Goal: Task Accomplishment & Management: Manage account settings

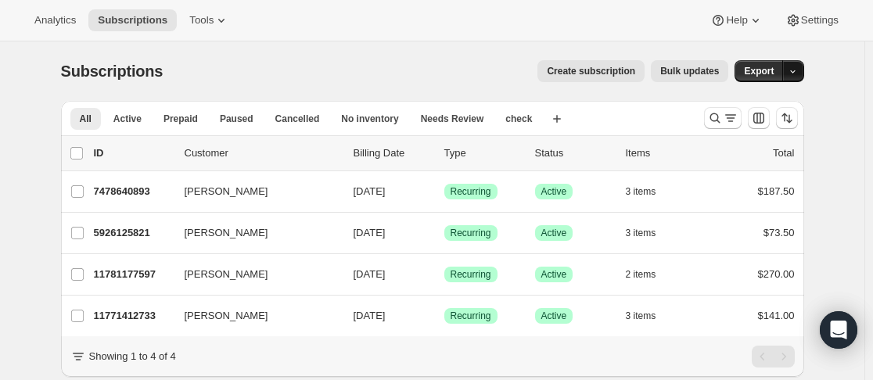
click at [799, 65] on button "button" at bounding box center [794, 71] width 22 height 22
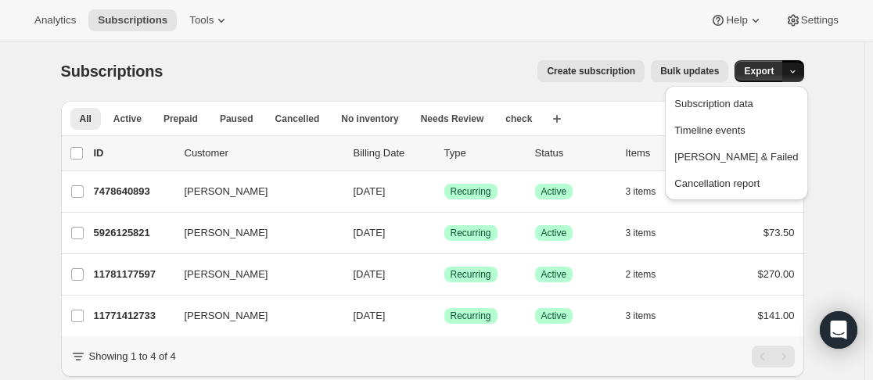
click at [506, 67] on div "Create subscription Bulk updates" at bounding box center [455, 71] width 547 height 22
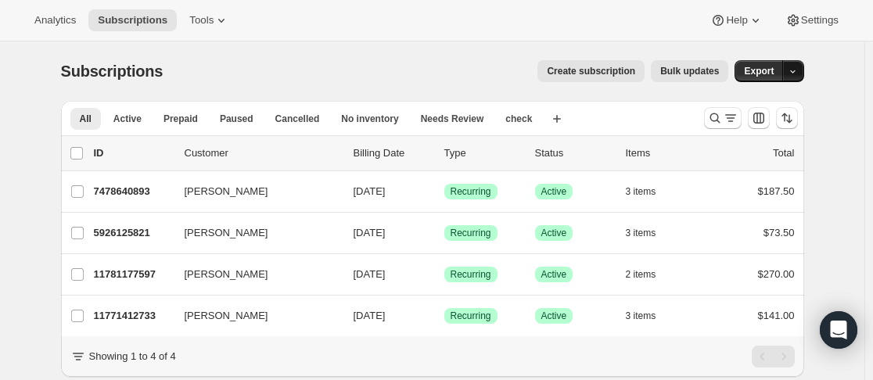
click at [798, 70] on icon "button" at bounding box center [793, 72] width 10 height 10
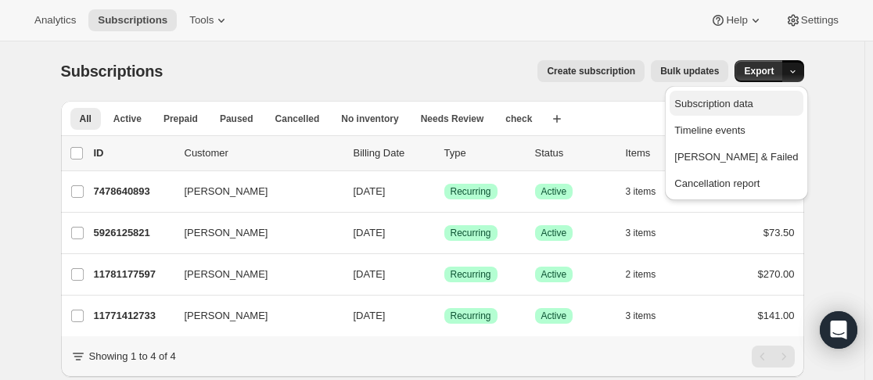
click at [753, 103] on span "Subscription data" at bounding box center [714, 104] width 78 height 12
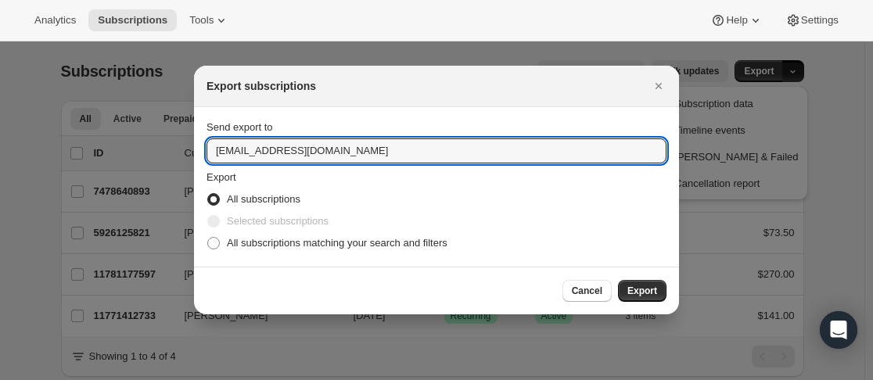
drag, startPoint x: 370, startPoint y: 153, endPoint x: 162, endPoint y: 128, distance: 209.6
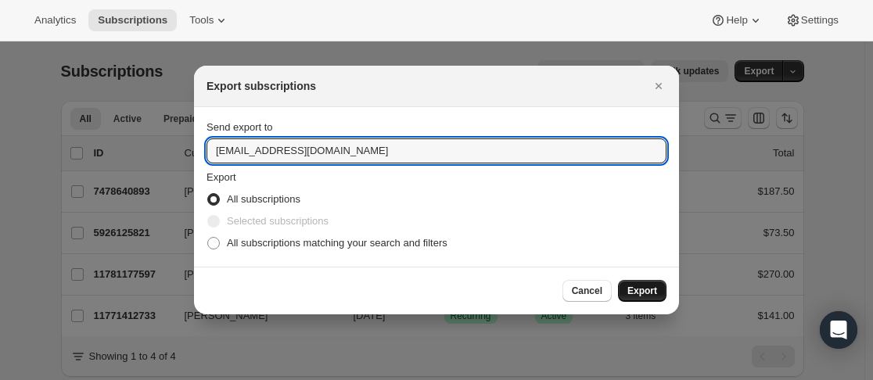
type input "cellardoor@nikolaestate.com"
click at [652, 290] on span "Export" at bounding box center [643, 291] width 30 height 13
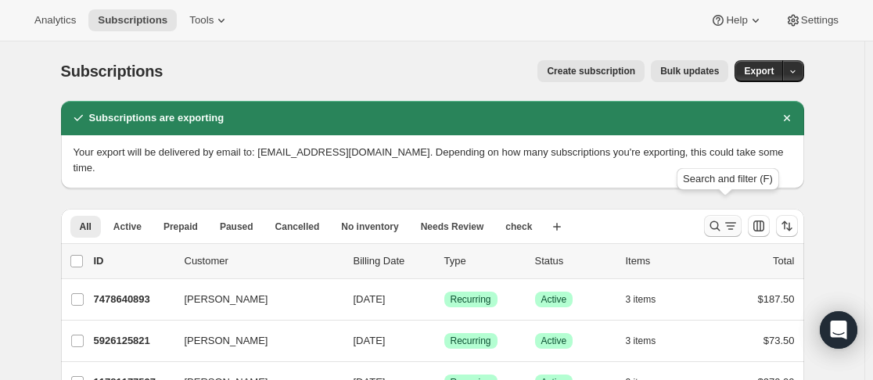
click at [715, 218] on icon "Search and filter results" at bounding box center [715, 226] width 16 height 16
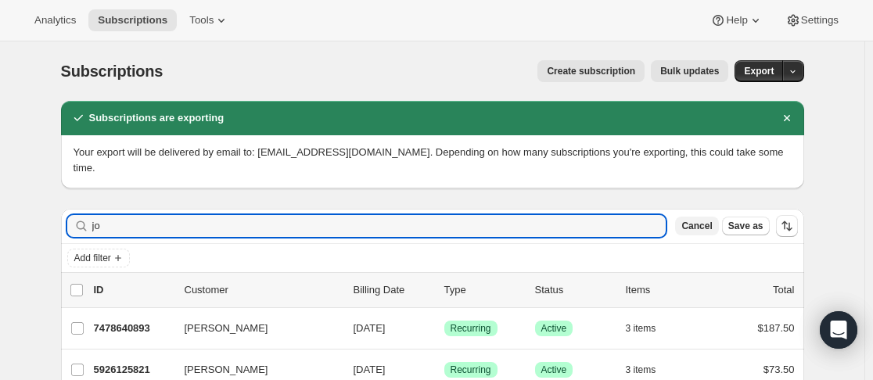
type input "j"
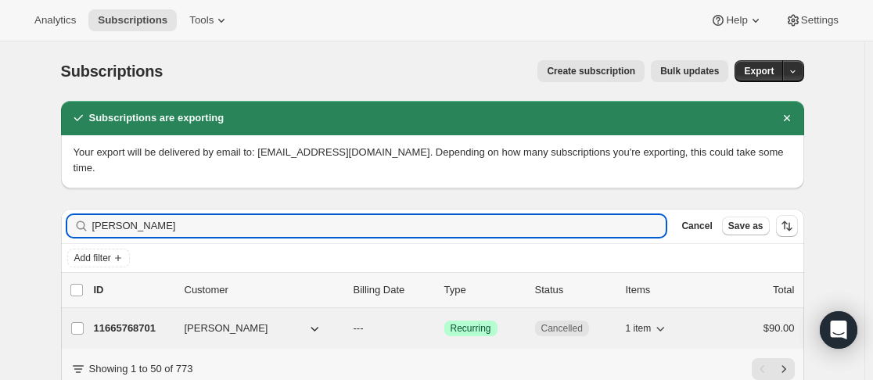
type input "[PERSON_NAME]"
click at [172, 321] on p "11665768701" at bounding box center [133, 329] width 78 height 16
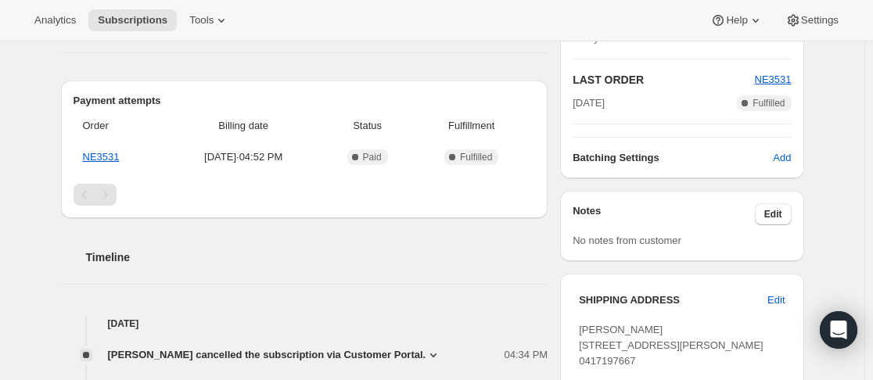
scroll to position [548, 0]
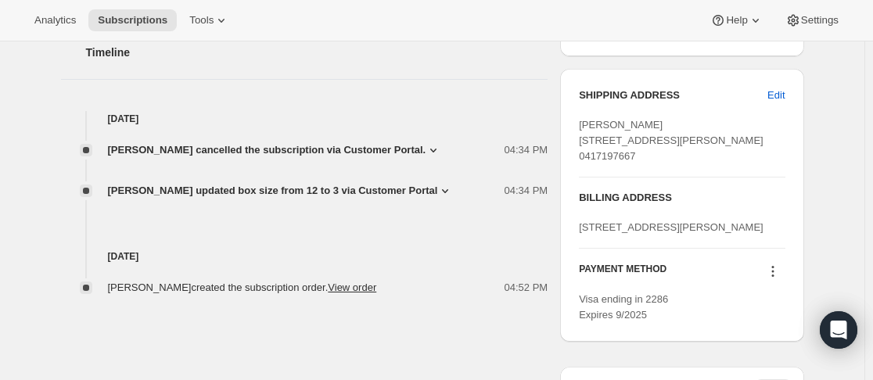
click at [426, 144] on icon at bounding box center [434, 150] width 16 height 16
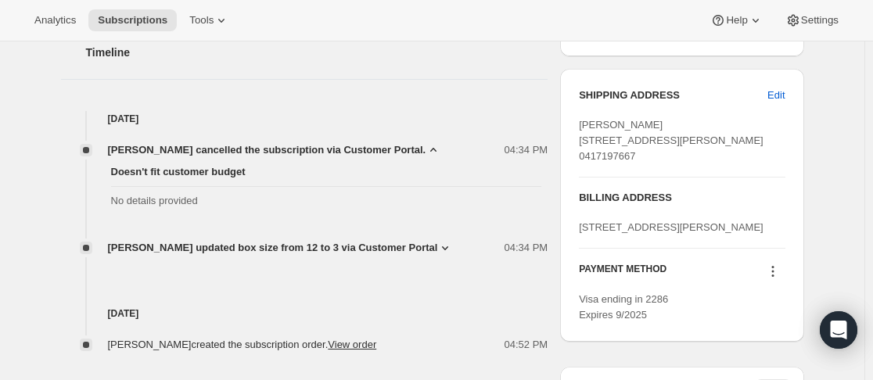
click at [426, 144] on icon at bounding box center [434, 150] width 16 height 16
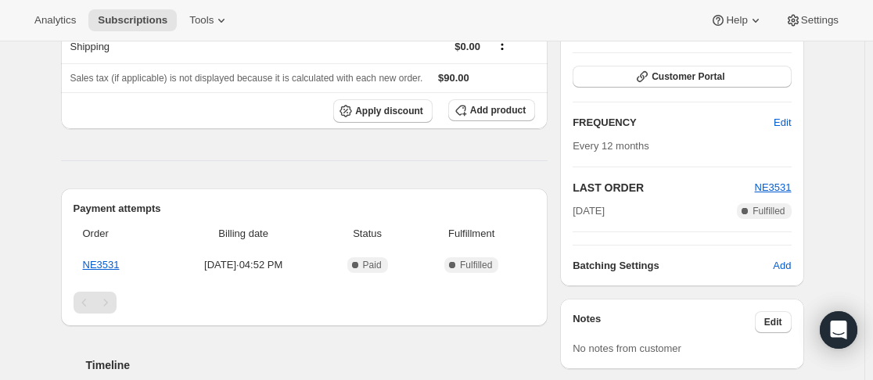
scroll to position [0, 0]
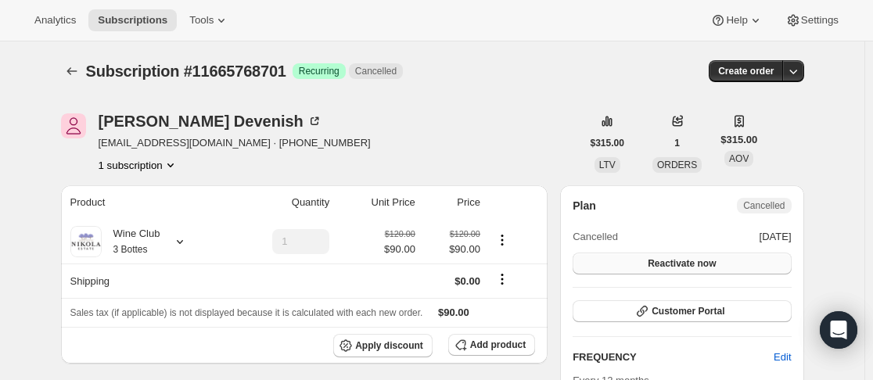
click at [689, 261] on span "Reactivate now" at bounding box center [682, 263] width 68 height 13
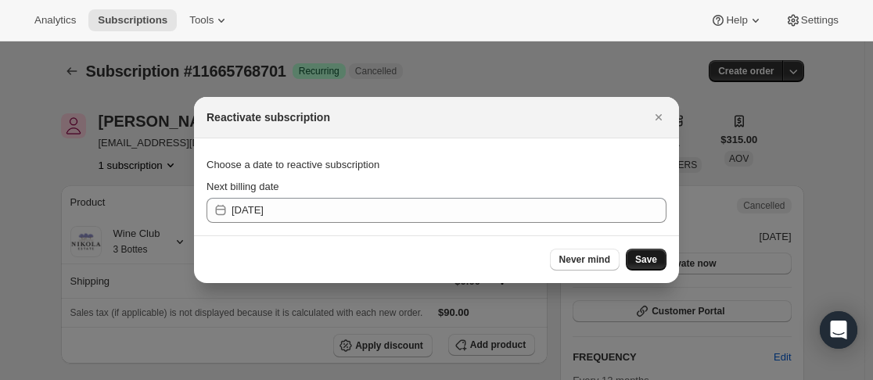
click at [648, 257] on span "Save" at bounding box center [646, 260] width 22 height 13
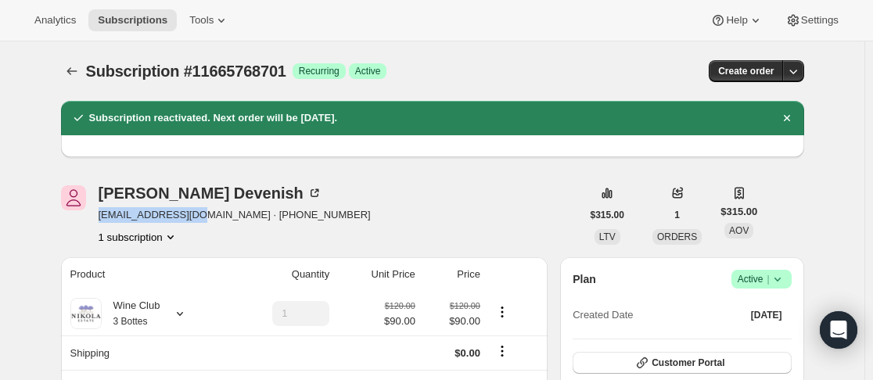
drag, startPoint x: 98, startPoint y: 215, endPoint x: 195, endPoint y: 219, distance: 97.1
click at [194, 219] on div "Janie Devenish betagro@live.com.au · +61417197667 1 subscription" at bounding box center [321, 214] width 520 height 59
drag, startPoint x: 196, startPoint y: 218, endPoint x: 108, endPoint y: 214, distance: 88.5
click at [97, 219] on div "Janie Devenish betagro@live.com.au · +61417197667 1 subscription" at bounding box center [321, 214] width 520 height 59
copy span "betagro@live.com.au"
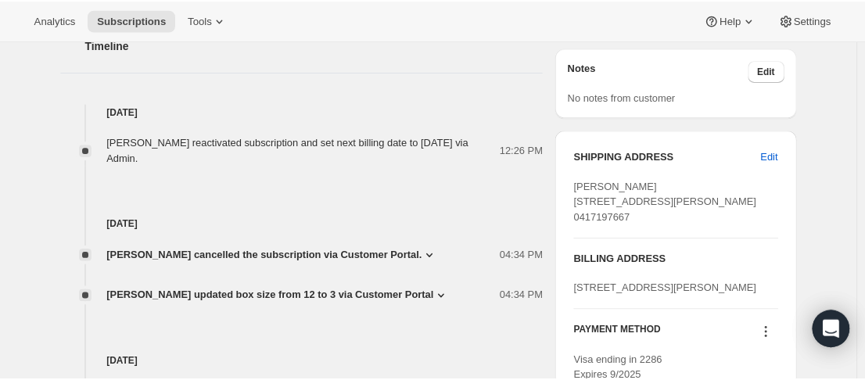
scroll to position [626, 0]
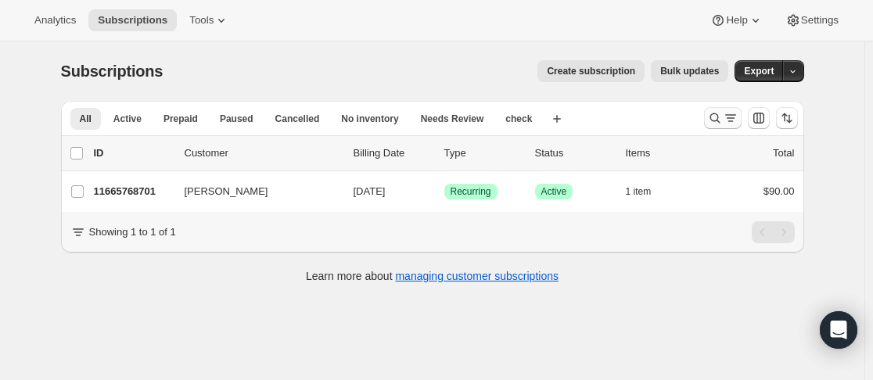
click at [715, 117] on icon "Search and filter results" at bounding box center [715, 118] width 10 height 10
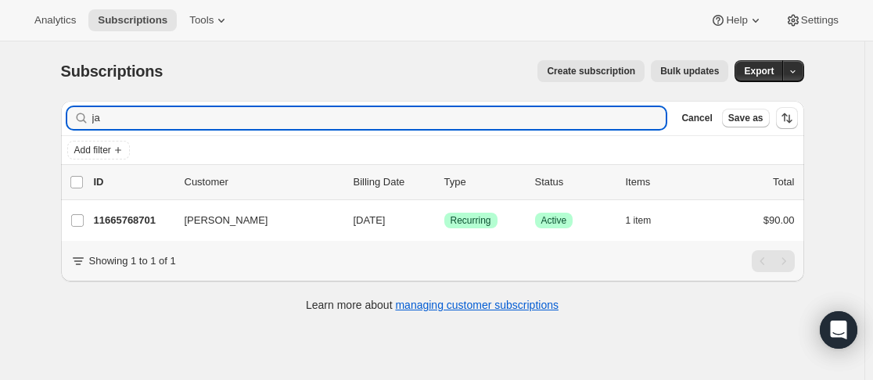
type input "j"
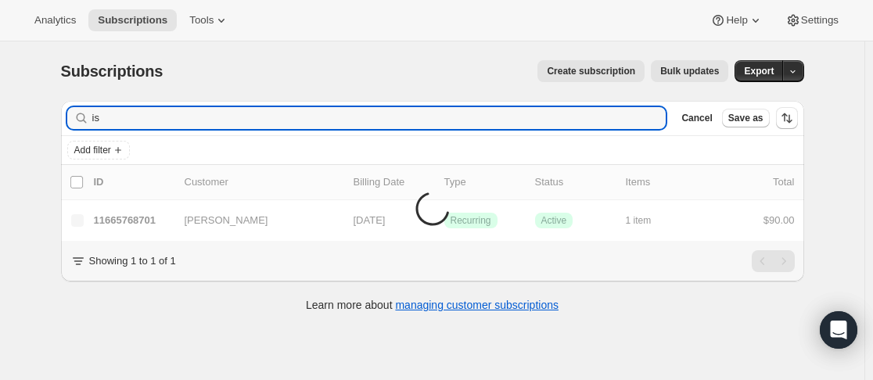
type input "i"
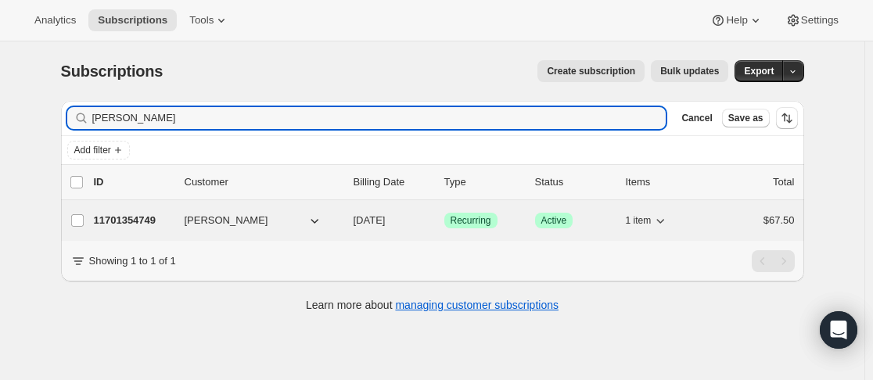
type input "[PERSON_NAME]"
click at [185, 220] on div "11701354749 [PERSON_NAME] [DATE] Success Recurring Success Active 1 item $67.50" at bounding box center [444, 221] width 701 height 22
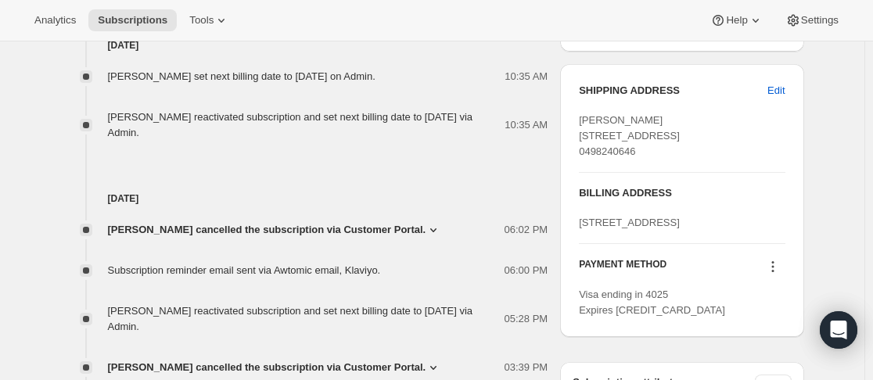
scroll to position [626, 0]
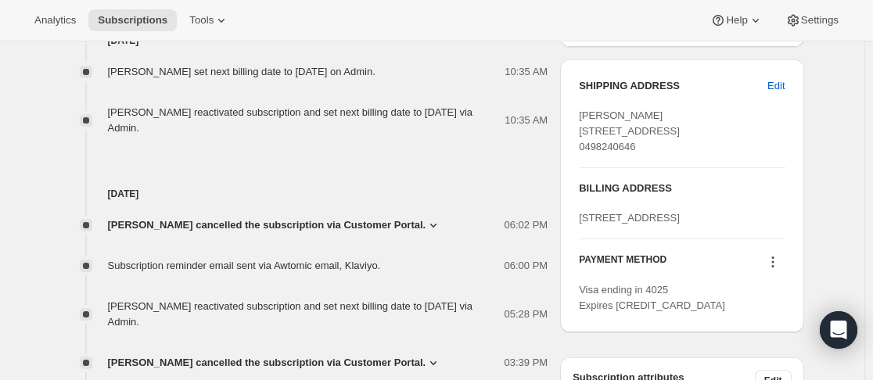
click at [426, 220] on icon at bounding box center [434, 226] width 16 height 16
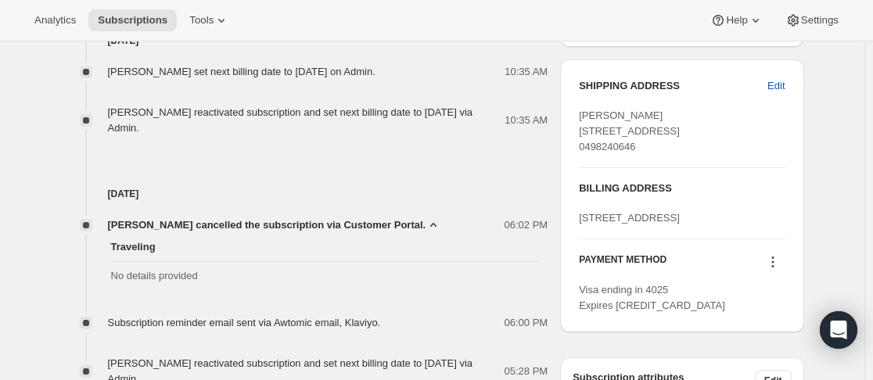
click at [426, 220] on icon at bounding box center [434, 226] width 16 height 16
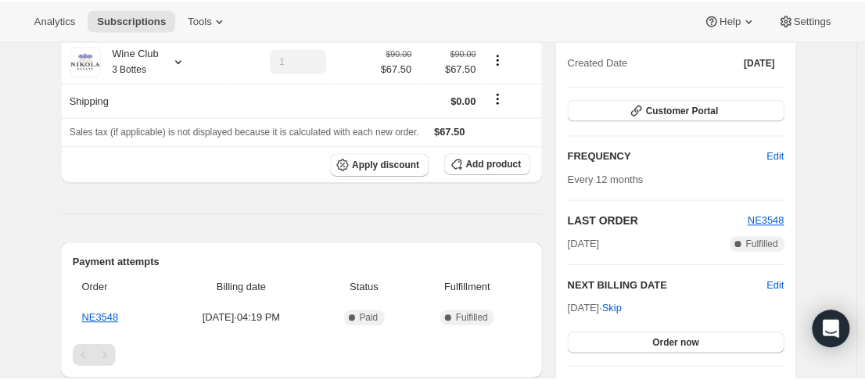
scroll to position [0, 0]
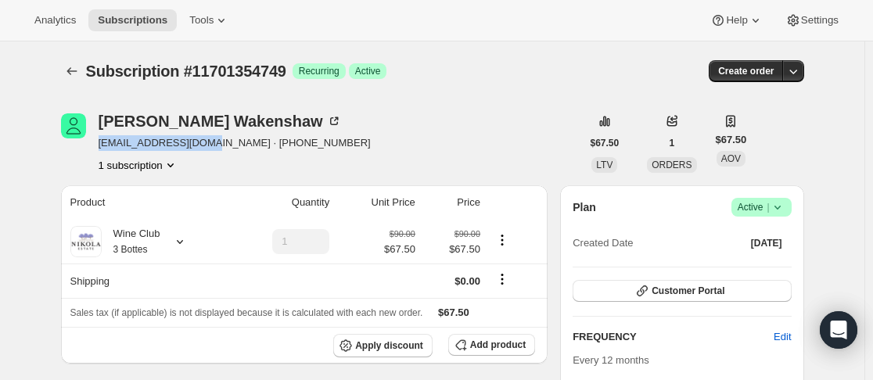
drag, startPoint x: 97, startPoint y: 145, endPoint x: 200, endPoint y: 142, distance: 102.6
click at [200, 142] on div "[PERSON_NAME] [EMAIL_ADDRESS][DOMAIN_NAME] · [PHONE_NUMBER] 1 subscription" at bounding box center [321, 142] width 520 height 59
copy span "[EMAIL_ADDRESS][DOMAIN_NAME]"
click at [476, 135] on div "[PERSON_NAME] [EMAIL_ADDRESS][DOMAIN_NAME] · [PHONE_NUMBER] 1 subscription" at bounding box center [321, 142] width 520 height 59
